Goal: Information Seeking & Learning: Learn about a topic

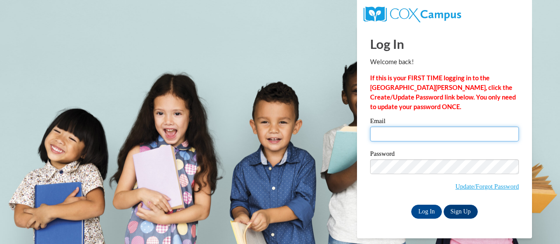
click at [417, 140] on input "Email" at bounding box center [444, 134] width 149 height 15
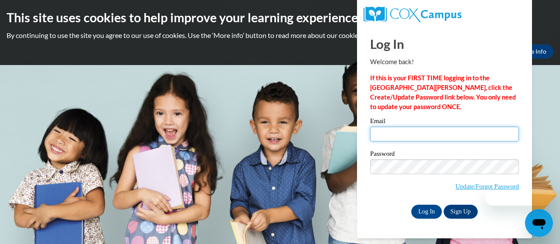
type input "glenn.carra.a@muscogee.k12.ga.us"
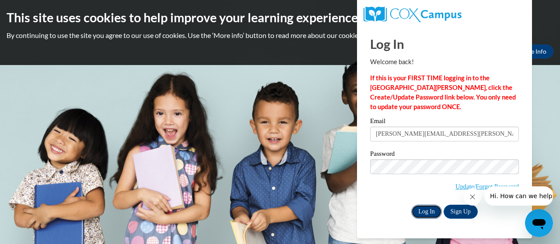
click at [429, 211] on input "Log In" at bounding box center [426, 212] width 31 height 14
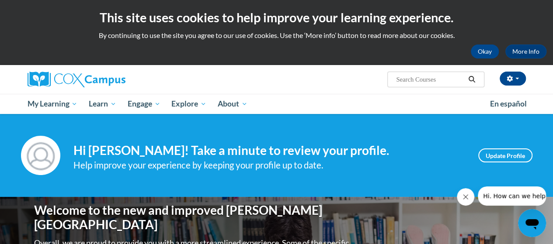
click at [423, 81] on input "Search..." at bounding box center [430, 79] width 70 height 10
type input "rethinking comprehension"
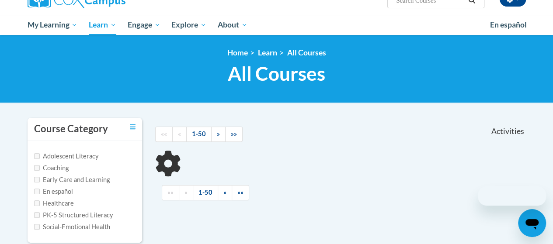
scroll to position [87, 0]
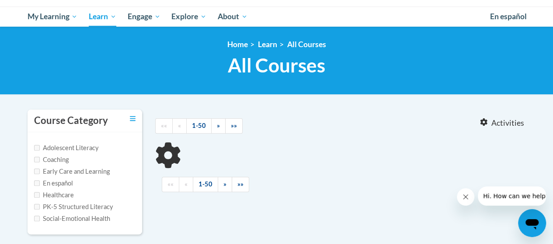
type input "rethinking comprehension"
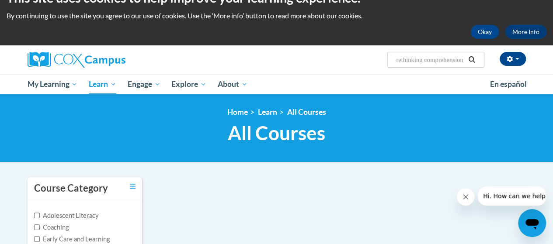
scroll to position [0, 0]
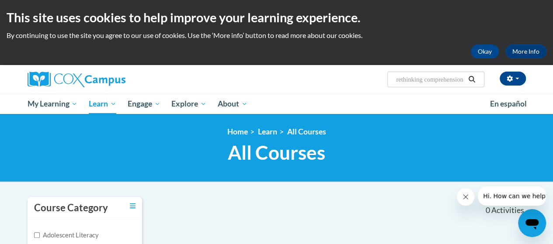
click at [438, 77] on input "rethinking comprehension" at bounding box center [430, 79] width 70 height 10
click at [447, 78] on input "Search..." at bounding box center [430, 79] width 70 height 10
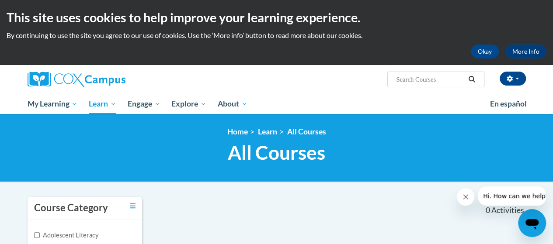
click at [447, 78] on input "Search..." at bounding box center [430, 79] width 70 height 10
